Goal: Task Accomplishment & Management: Manage account settings

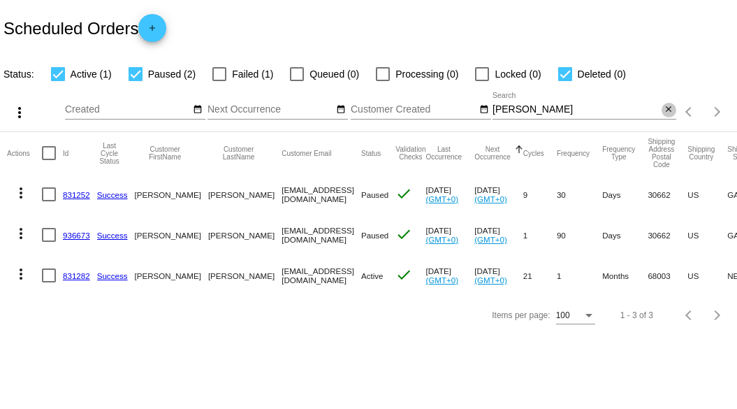
click at [670, 113] on mat-icon "close" at bounding box center [669, 109] width 10 height 11
click at [579, 109] on div "search" at bounding box center [585, 112] width 184 height 22
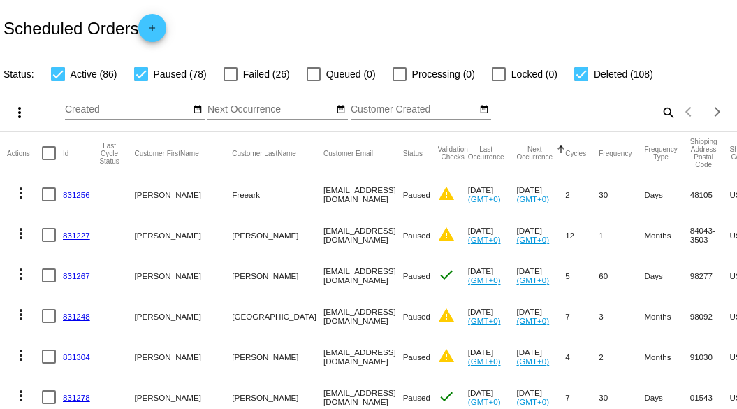
click at [660, 123] on mat-icon "search" at bounding box center [668, 112] width 17 height 22
drag, startPoint x: 654, startPoint y: 130, endPoint x: 587, endPoint y: 128, distance: 67.1
click at [587, 115] on input "Search" at bounding box center [585, 109] width 184 height 11
paste input "[PERSON_NAME][EMAIL_ADDRESS][DOMAIN_NAME]"
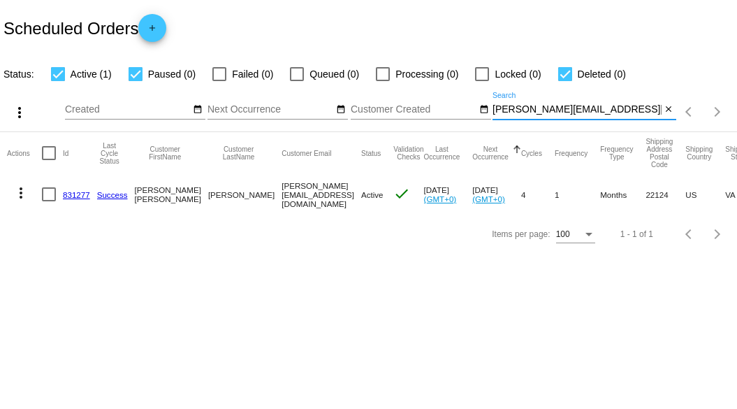
type input "[PERSON_NAME][EMAIL_ADDRESS][DOMAIN_NAME]"
click at [73, 196] on link "831277" at bounding box center [76, 194] width 27 height 9
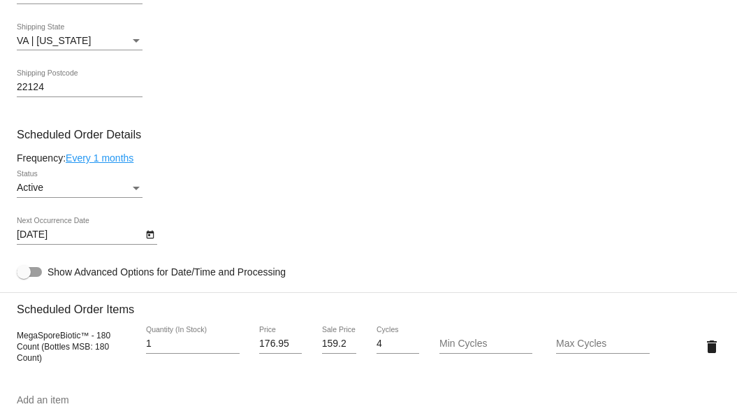
scroll to position [699, 0]
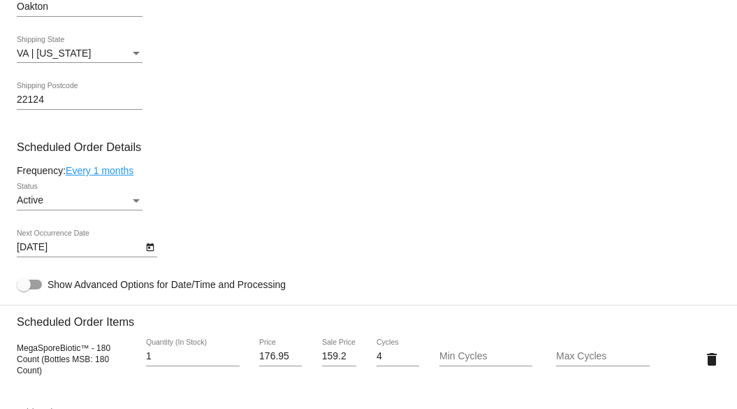
click at [101, 200] on div "Active" at bounding box center [73, 200] width 113 height 11
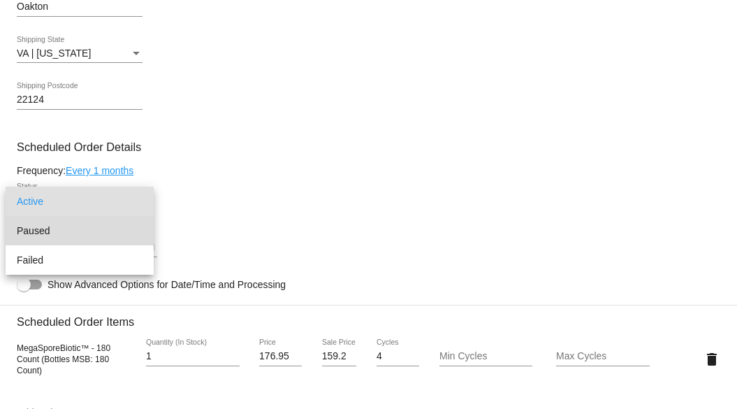
click at [94, 228] on span "Paused" at bounding box center [80, 230] width 126 height 29
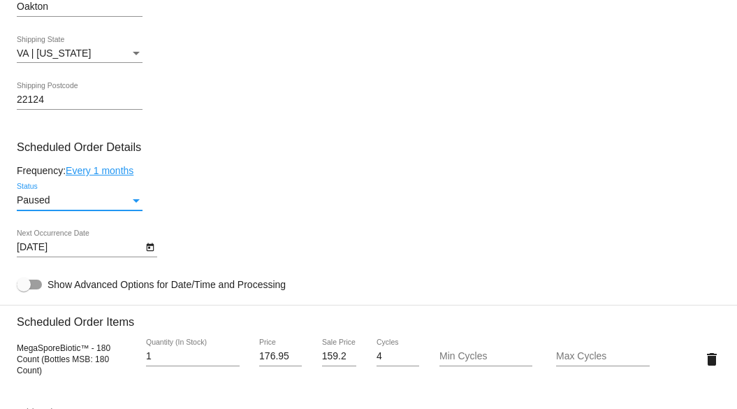
click at [331, 196] on div "Paused Status" at bounding box center [369, 203] width 704 height 40
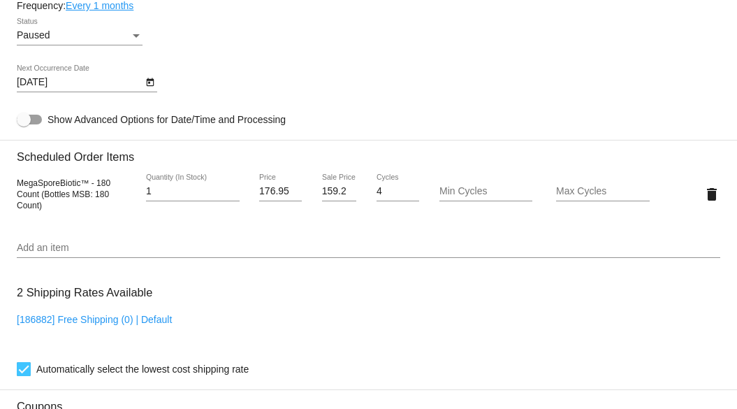
scroll to position [1316, 0]
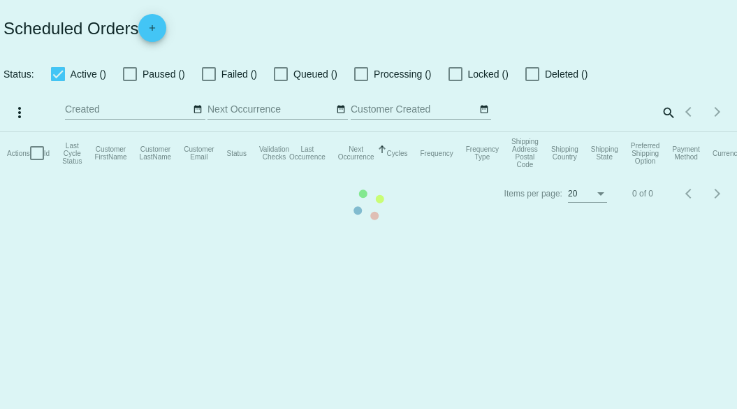
checkbox input "true"
